Goal: Transaction & Acquisition: Purchase product/service

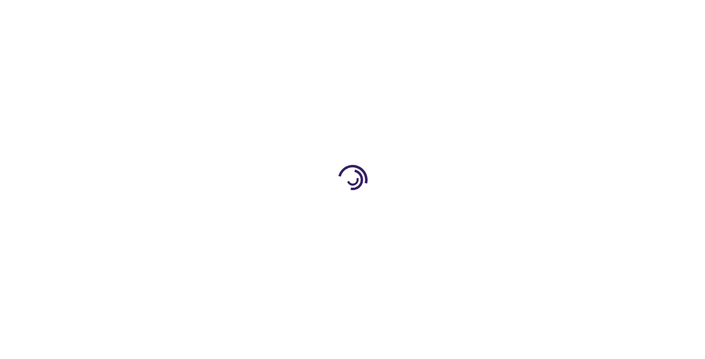
type input "0"
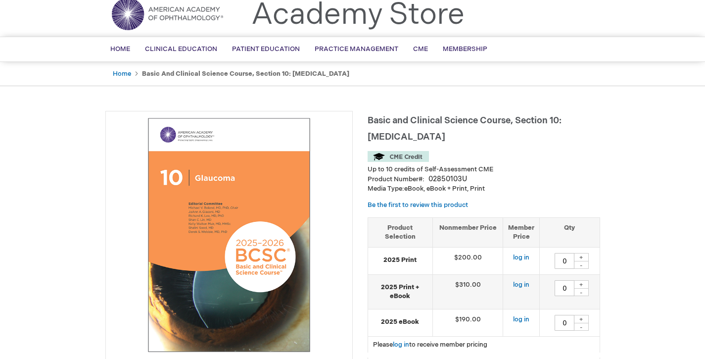
scroll to position [34, 0]
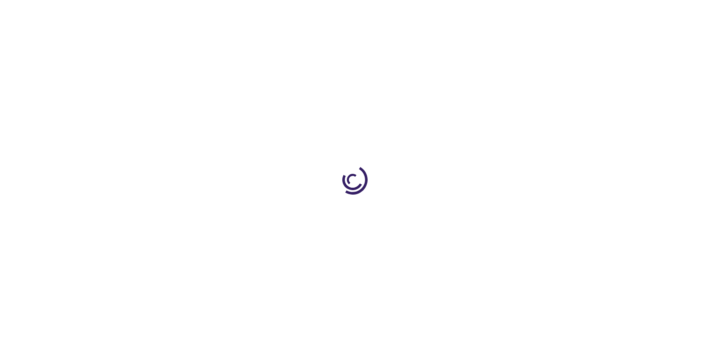
type input "0"
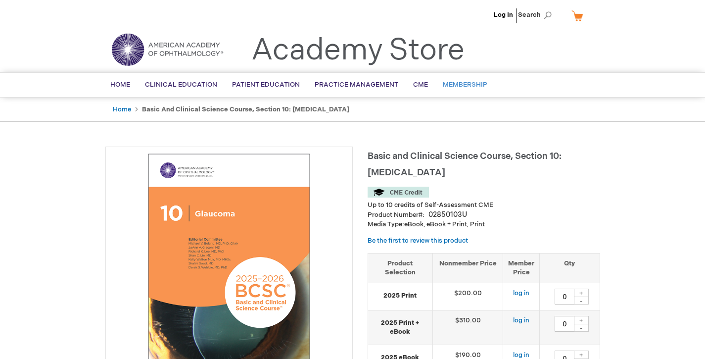
click at [469, 91] on link "Membership" at bounding box center [465, 85] width 59 height 24
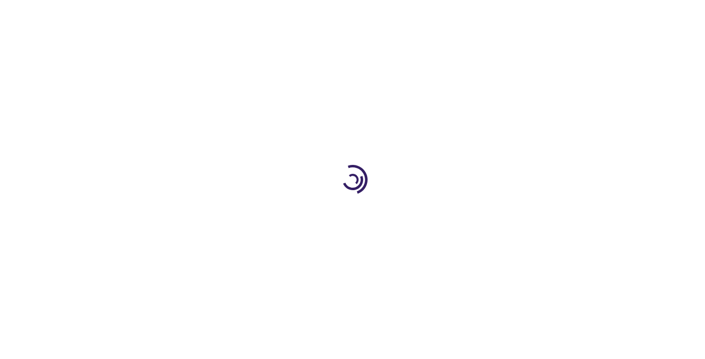
type input "0"
